Goal: Information Seeking & Learning: Find specific fact

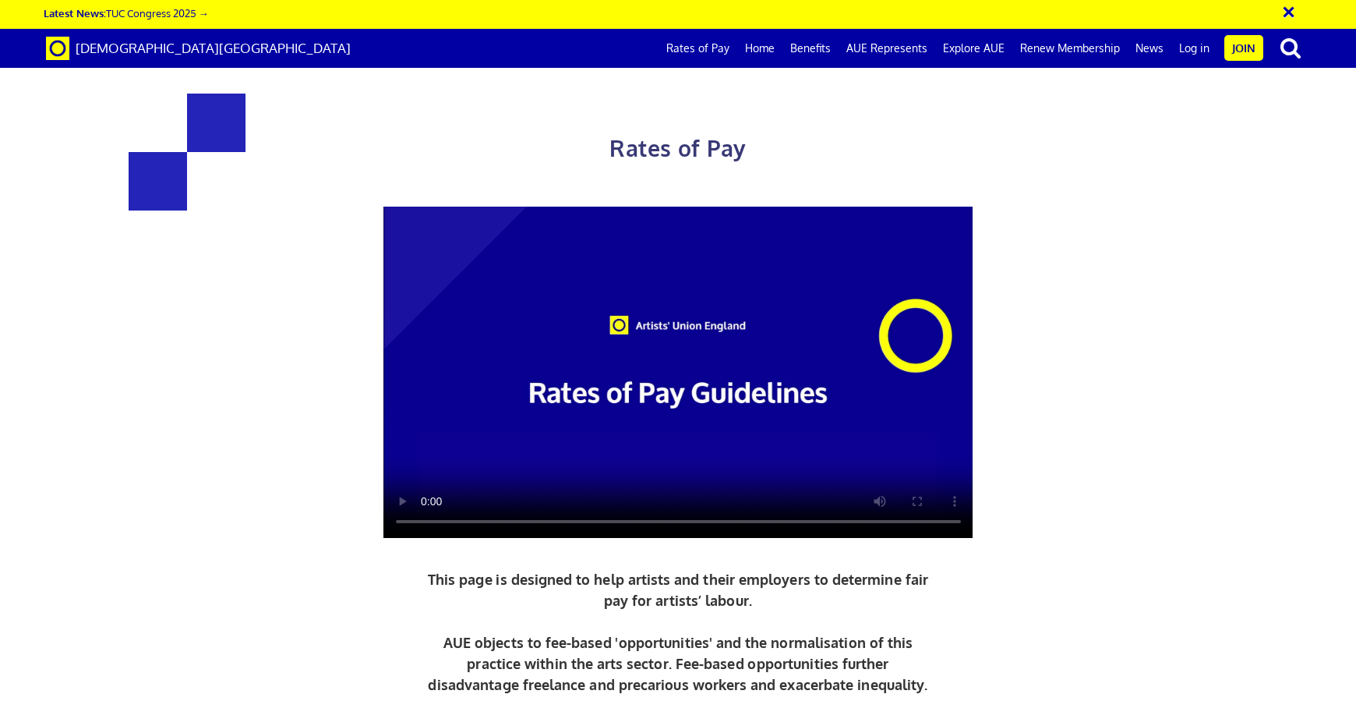
scroll to position [444, 0]
drag, startPoint x: 396, startPoint y: 452, endPoint x: 454, endPoint y: 456, distance: 58.6
drag, startPoint x: 823, startPoint y: 419, endPoint x: 920, endPoint y: 423, distance: 97.5
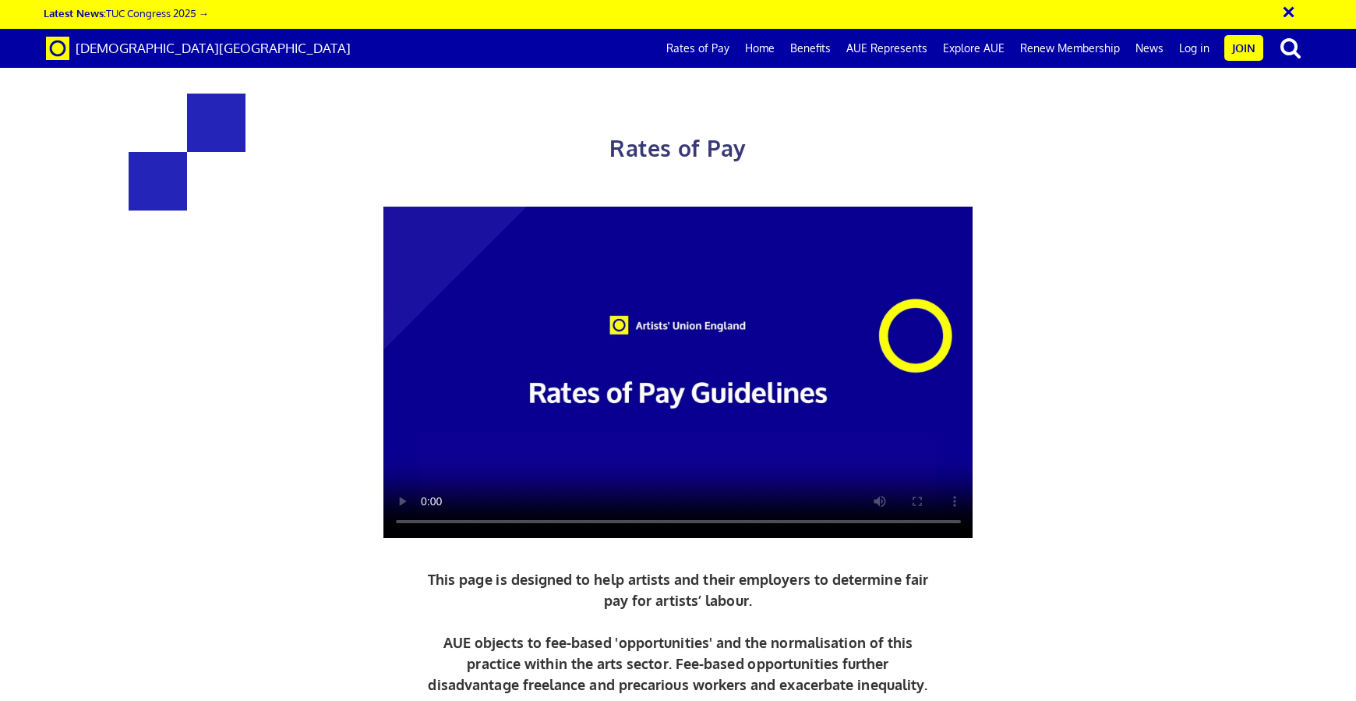
drag, startPoint x: 831, startPoint y: 519, endPoint x: 899, endPoint y: 525, distance: 68.9
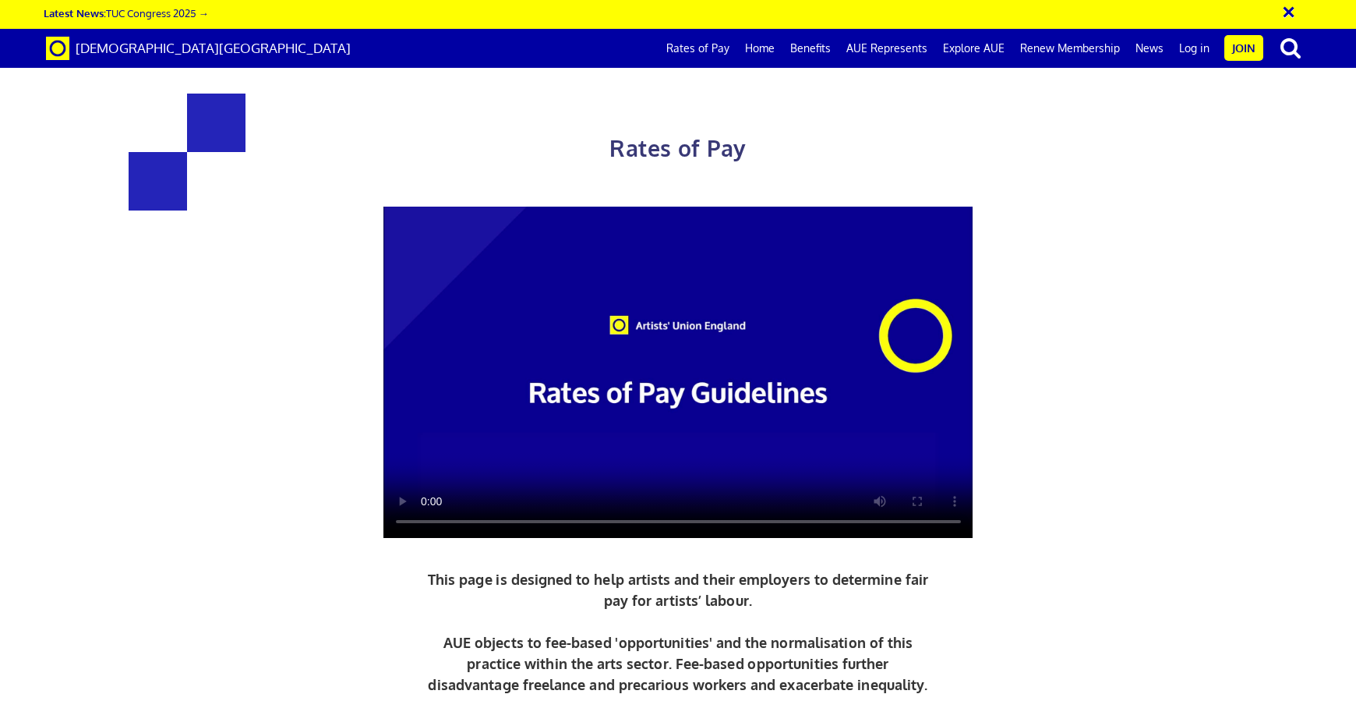
drag, startPoint x: 941, startPoint y: 539, endPoint x: 940, endPoint y: 553, distance: 14.0
